Goal: Information Seeking & Learning: Learn about a topic

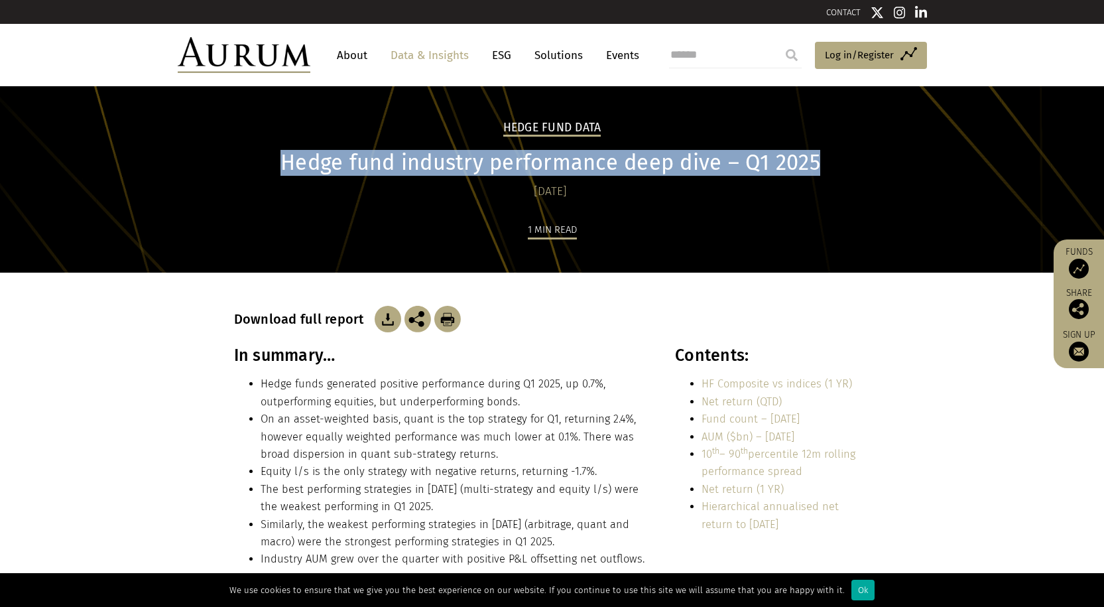
drag, startPoint x: 815, startPoint y: 160, endPoint x: 277, endPoint y: 160, distance: 538.4
click at [277, 160] on h1 "Hedge fund industry performance deep dive – Q1 2025" at bounding box center [550, 163] width 633 height 26
copy h1 "Hedge fund industry performance deep dive – Q1 2025"
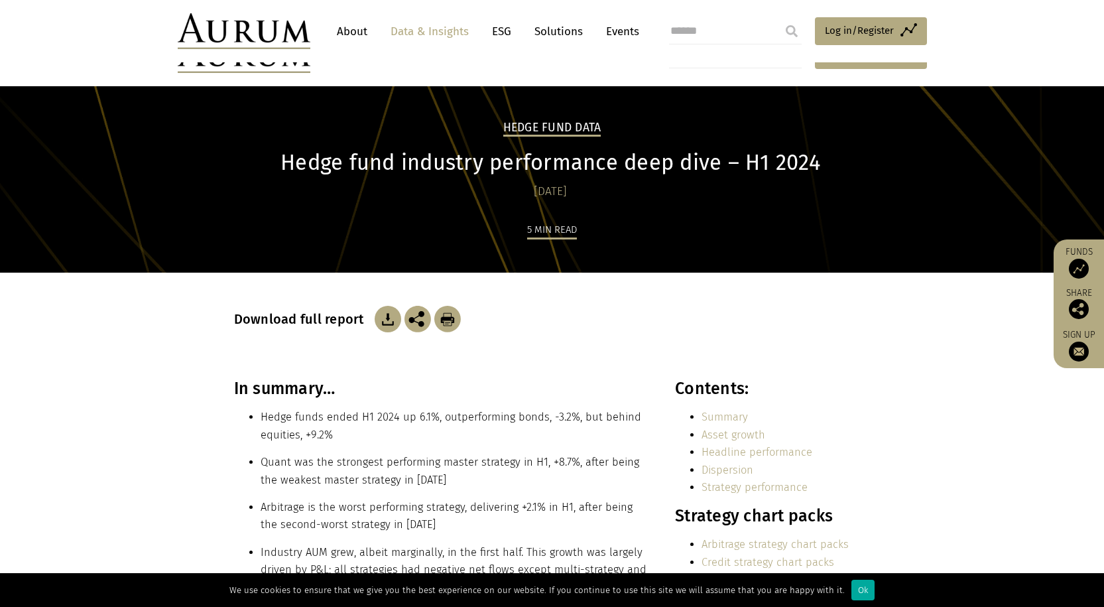
scroll to position [62, 0]
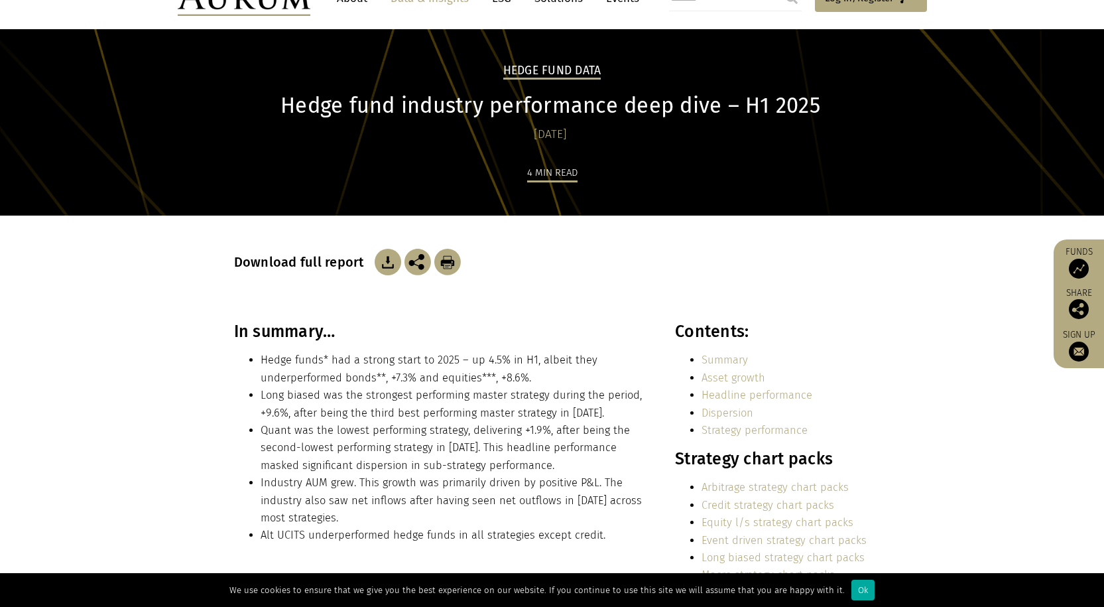
scroll to position [19, 0]
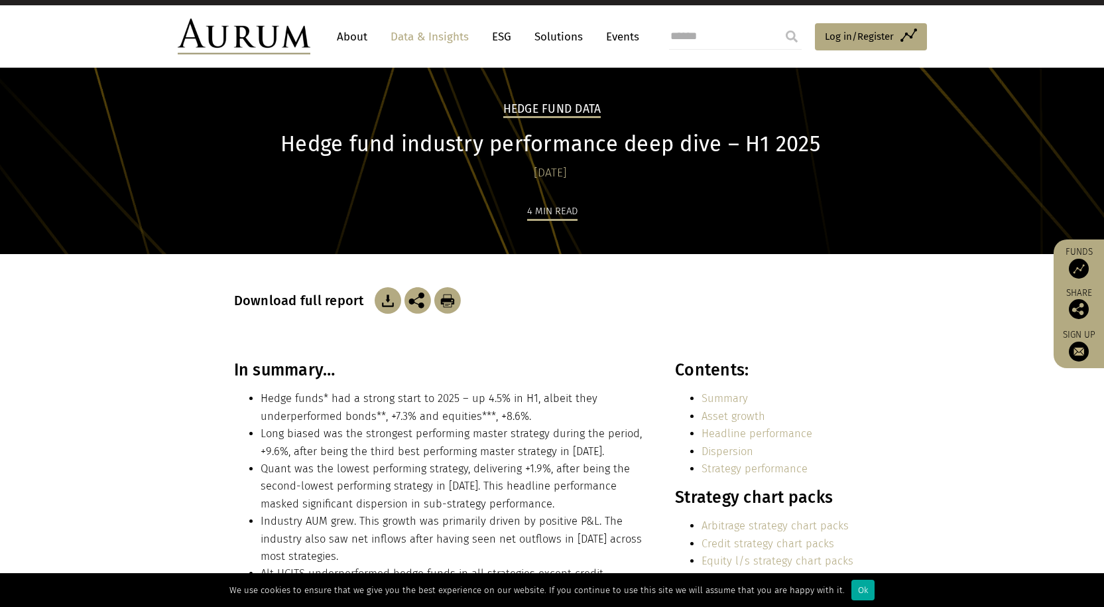
click at [387, 293] on img at bounding box center [388, 300] width 27 height 27
